Goal: Use online tool/utility: Utilize a website feature to perform a specific function

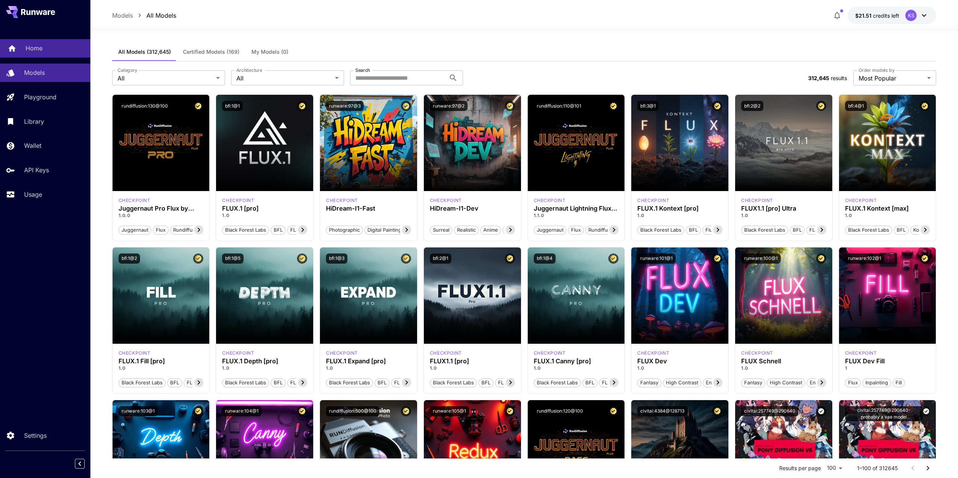
click at [42, 50] on p "Home" at bounding box center [34, 48] width 17 height 9
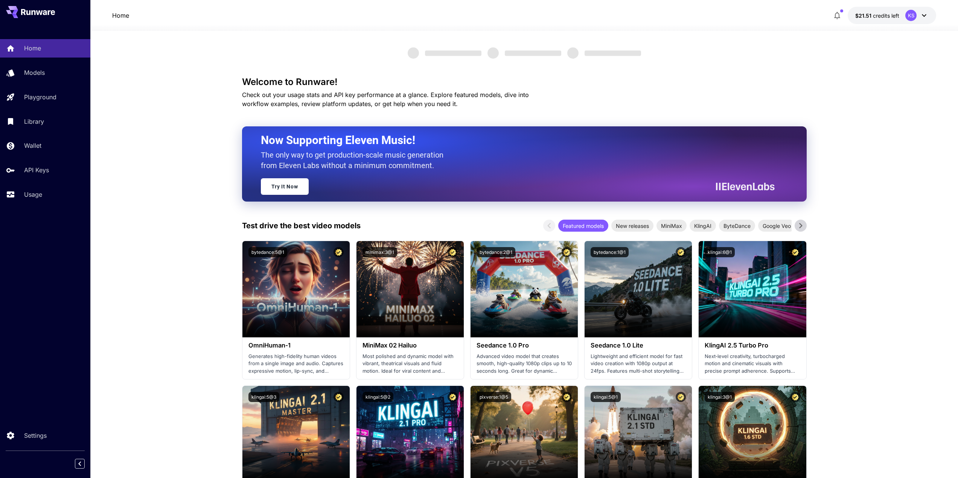
click at [62, 111] on div "Home Models Playground Library Wallet API Keys Usage" at bounding box center [45, 121] width 90 height 164
click at [52, 97] on p "Playground" at bounding box center [42, 97] width 32 height 9
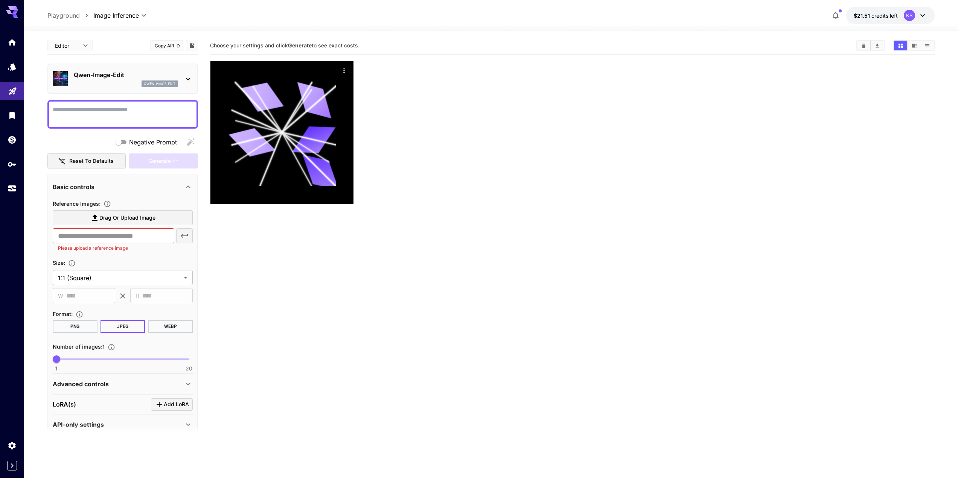
click at [141, 73] on p "Qwen-Image-Edit" at bounding box center [126, 74] width 104 height 9
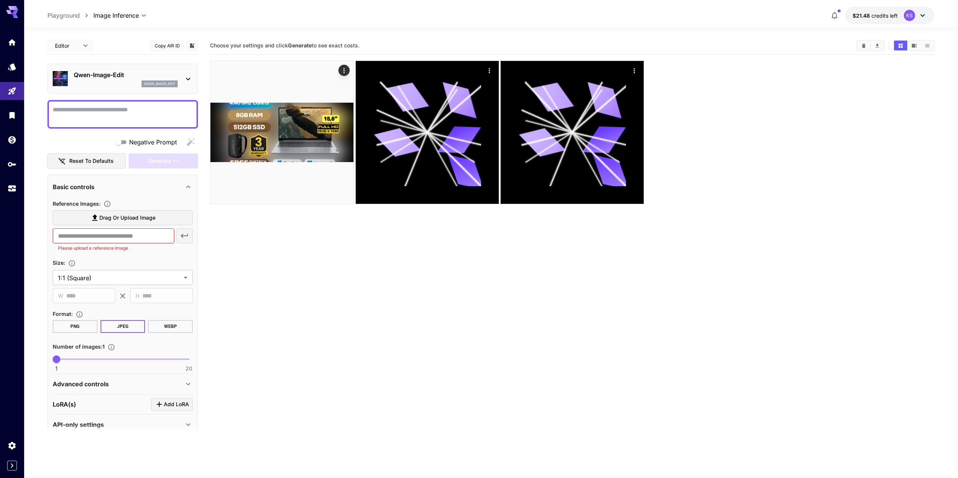
click at [879, 46] on icon "Download All" at bounding box center [877, 46] width 6 height 6
click at [864, 44] on icon "Clear All" at bounding box center [863, 45] width 3 height 4
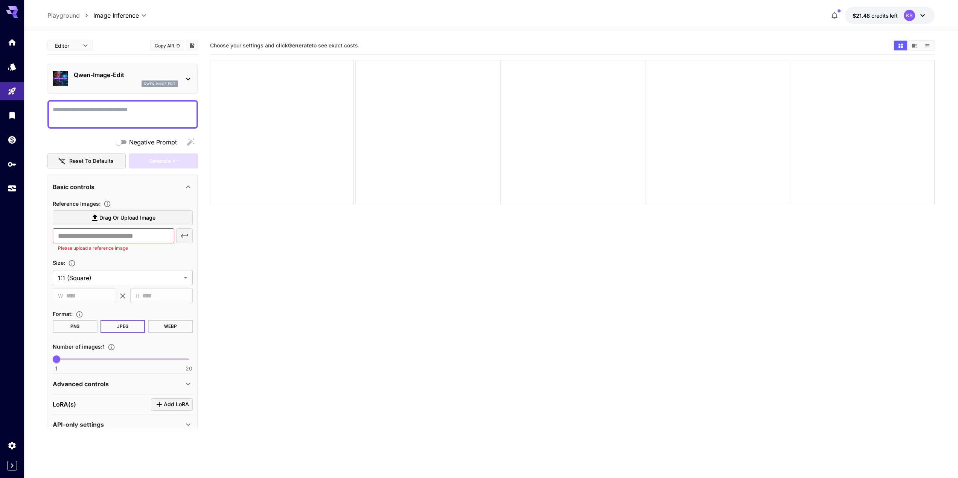
click at [794, 45] on section "Choose your settings and click Generate to see exact costs." at bounding box center [548, 45] width 677 height 7
drag, startPoint x: 594, startPoint y: 44, endPoint x: 601, endPoint y: 44, distance: 7.2
click at [594, 44] on section "Choose your settings and click Generate to see exact costs." at bounding box center [548, 45] width 677 height 7
